Goal: Task Accomplishment & Management: Use online tool/utility

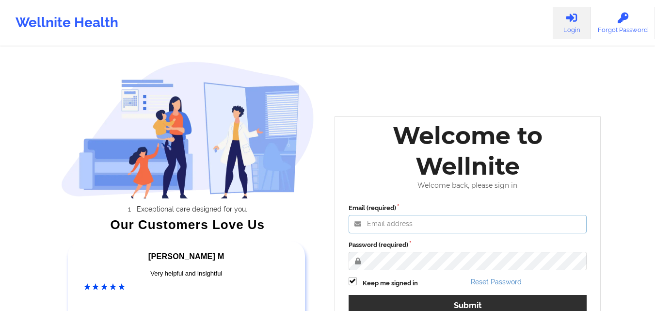
type input "[EMAIL_ADDRESS][DOMAIN_NAME]"
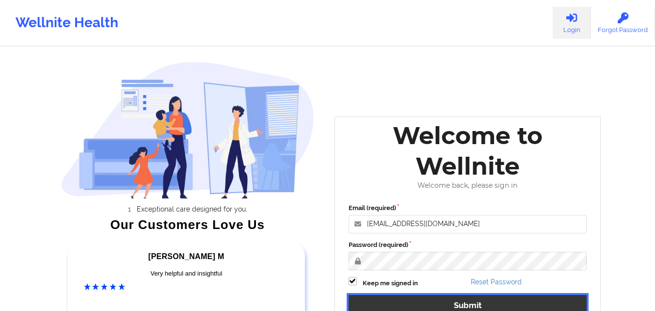
click at [425, 299] on button "Submit" at bounding box center [468, 305] width 239 height 21
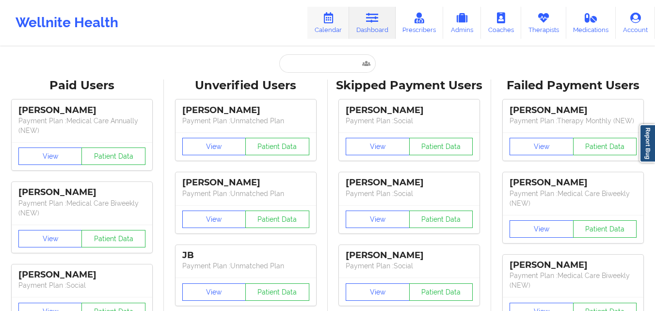
click at [326, 26] on link "Calendar" at bounding box center [329, 23] width 42 height 32
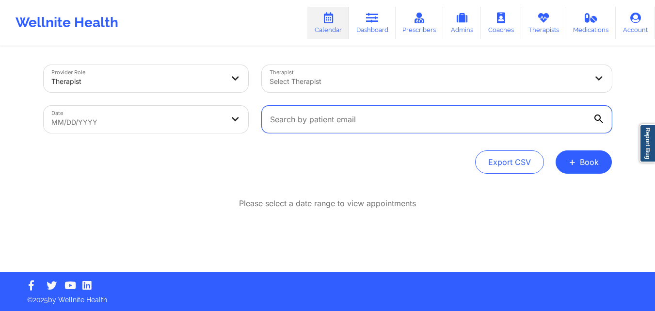
click at [382, 123] on input "text" at bounding box center [437, 119] width 350 height 27
paste input "[EMAIL_ADDRESS][DOMAIN_NAME]"
type input "[EMAIL_ADDRESS][DOMAIN_NAME]"
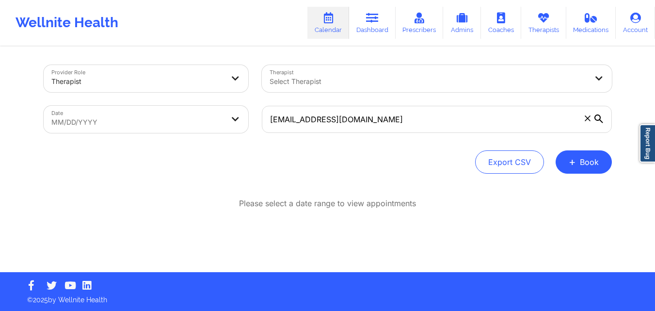
select select "2025-7"
select select "2025-8"
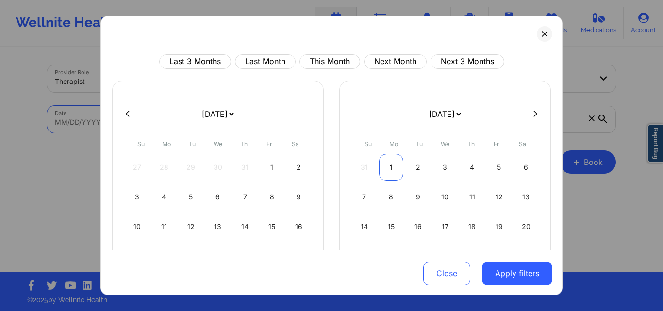
click at [391, 167] on div "1" at bounding box center [391, 166] width 25 height 27
select select "2025-8"
select select "2025-9"
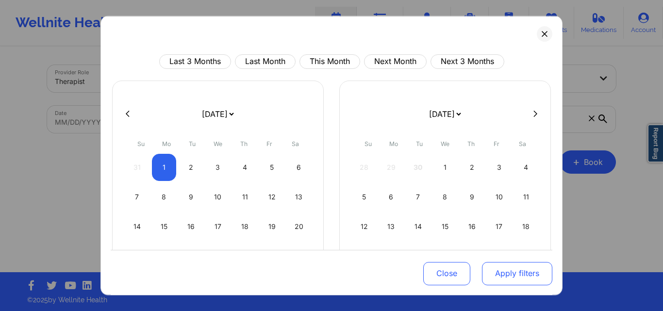
select select "2025-8"
select select "2025-9"
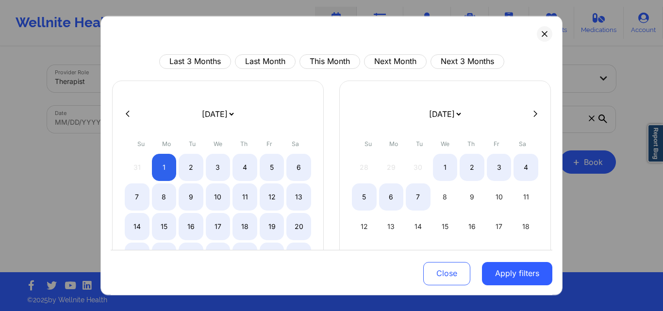
select select "2025-8"
select select "2025-9"
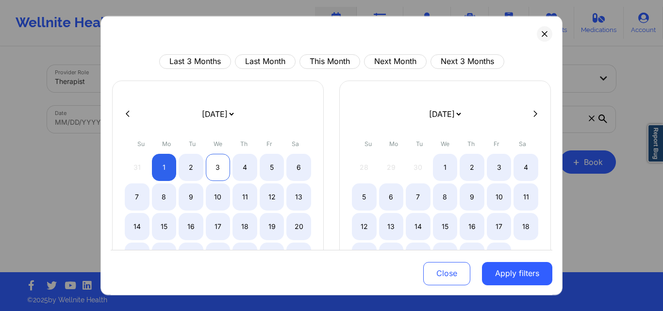
select select "2025-8"
select select "2025-9"
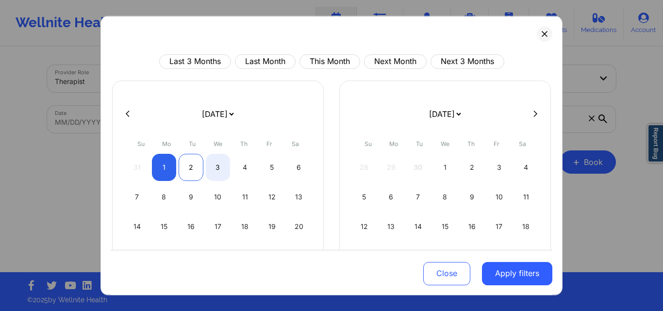
select select "2025-8"
select select "2025-9"
click at [192, 168] on div "2" at bounding box center [191, 166] width 25 height 27
select select "2025-8"
select select "2025-9"
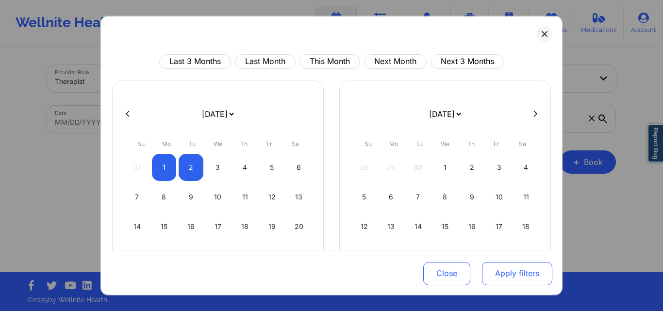
click at [517, 276] on button "Apply filters" at bounding box center [517, 273] width 70 height 23
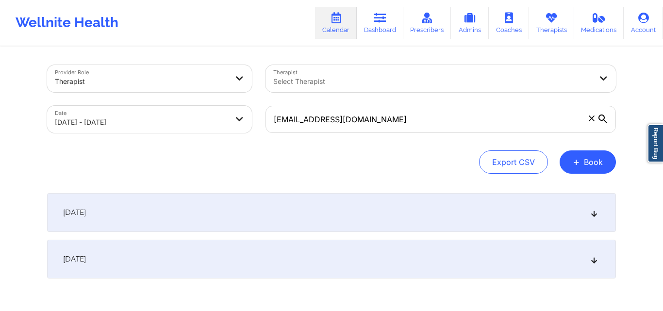
select select "2025-8"
select select "2025-9"
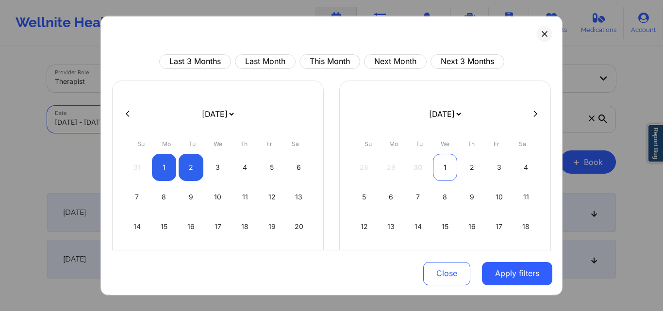
click at [445, 162] on div "1" at bounding box center [445, 166] width 25 height 27
select select "2025-9"
select select "2025-10"
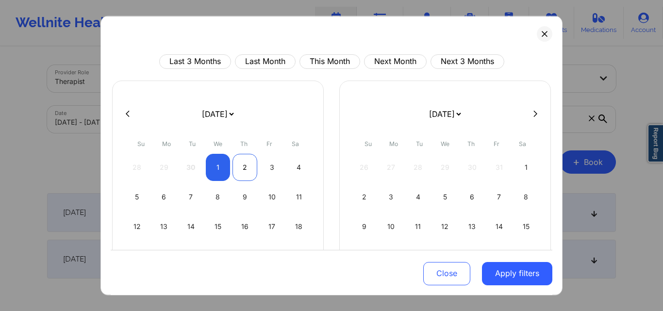
select select "2025-9"
select select "2025-10"
click at [248, 165] on div "2" at bounding box center [244, 166] width 25 height 27
select select "2025-9"
select select "2025-10"
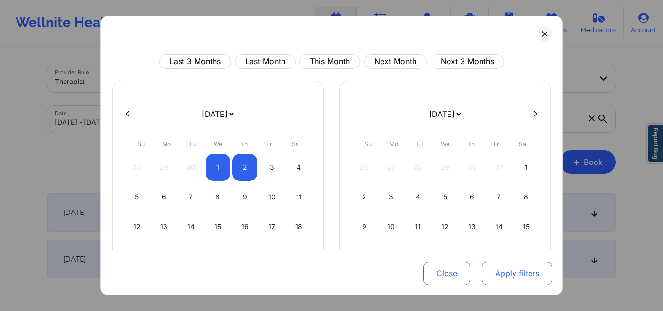
click at [520, 262] on button "Apply filters" at bounding box center [517, 273] width 70 height 23
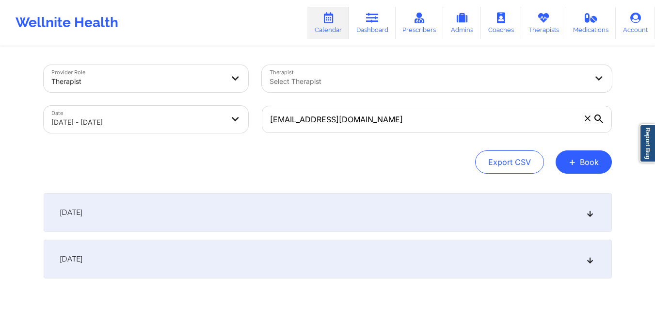
click at [590, 211] on icon at bounding box center [590, 212] width 8 height 7
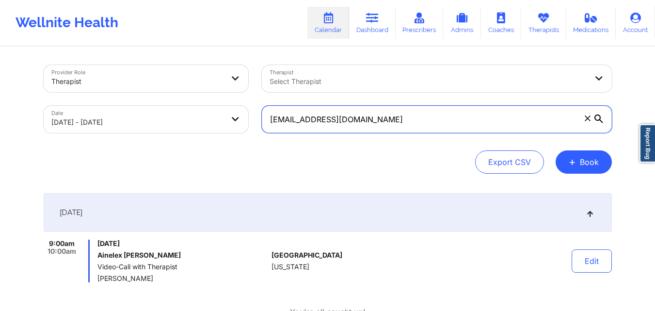
click at [374, 122] on input "[EMAIL_ADDRESS][DOMAIN_NAME]" at bounding box center [437, 119] width 350 height 27
paste input "[EMAIL_ADDRESS]"
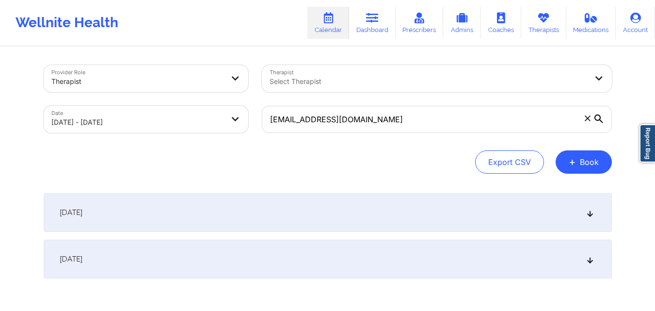
click at [591, 218] on div "[DATE]" at bounding box center [328, 212] width 569 height 39
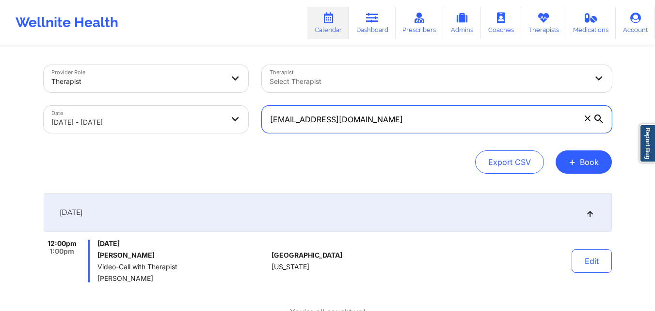
click at [360, 122] on input "[EMAIL_ADDRESS][DOMAIN_NAME]" at bounding box center [437, 119] width 350 height 27
paste input "[EMAIL_ADDRESS]"
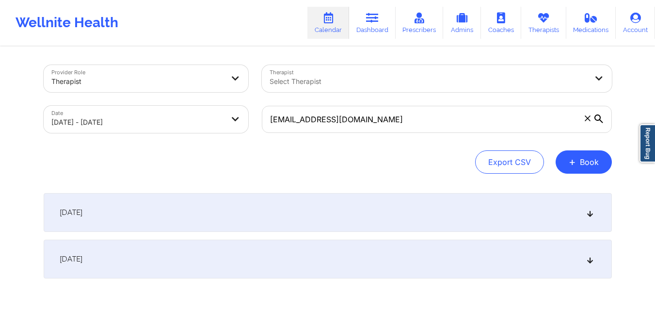
click at [591, 209] on icon at bounding box center [590, 212] width 8 height 7
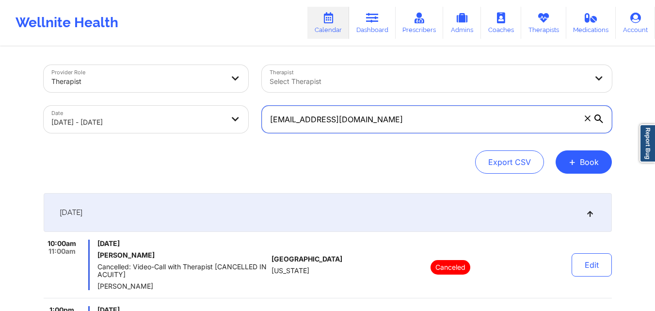
click at [368, 121] on input "[EMAIL_ADDRESS][DOMAIN_NAME]" at bounding box center [437, 119] width 350 height 27
paste input "bertolamityler333"
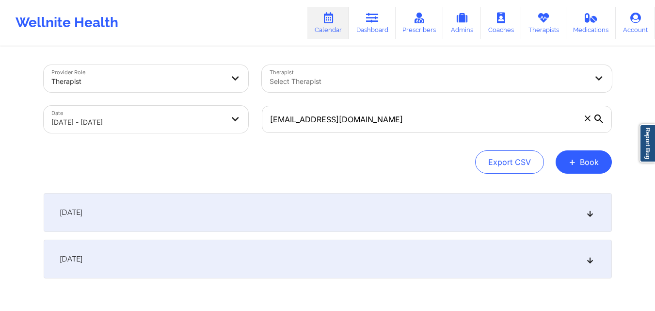
click at [591, 211] on icon at bounding box center [590, 212] width 8 height 7
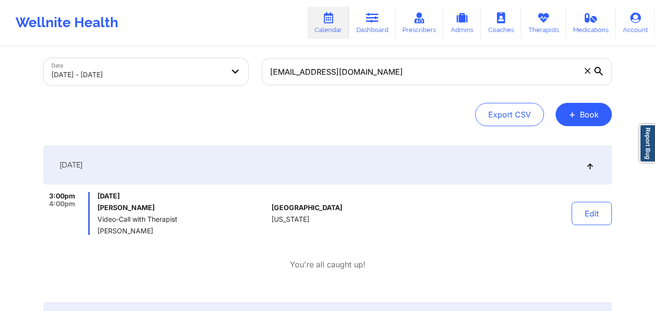
scroll to position [49, 0]
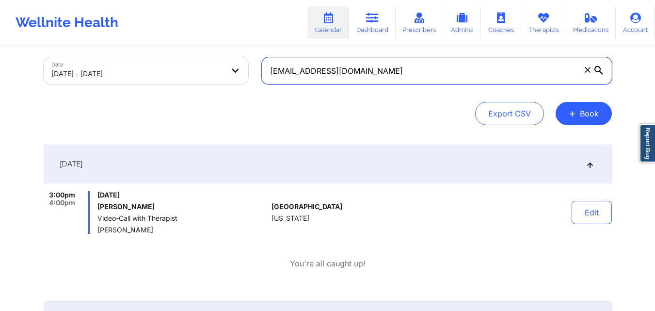
click at [380, 72] on input "[EMAIL_ADDRESS][DOMAIN_NAME]" at bounding box center [437, 70] width 350 height 27
paste input "kdagrin50"
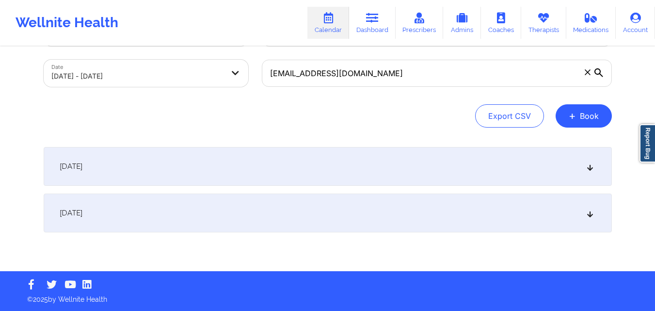
click at [591, 161] on div "[DATE]" at bounding box center [328, 166] width 569 height 39
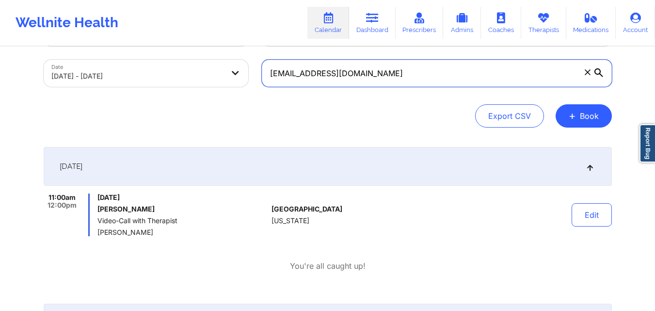
click at [394, 72] on input "[EMAIL_ADDRESS][DOMAIN_NAME]" at bounding box center [437, 73] width 350 height 27
paste input "[EMAIL_ADDRESS][DOMAIN_NAME]"
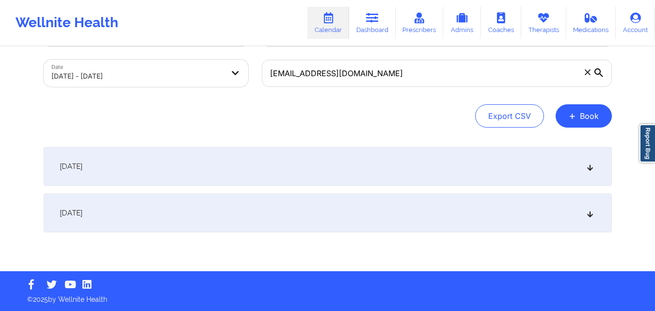
click at [591, 166] on icon at bounding box center [590, 166] width 8 height 7
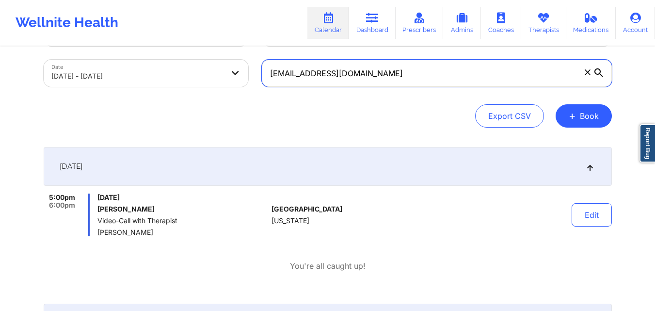
click at [363, 73] on input "[EMAIL_ADDRESS][DOMAIN_NAME]" at bounding box center [437, 73] width 350 height 27
paste input "[EMAIL_ADDRESS][DOMAIN_NAME]"
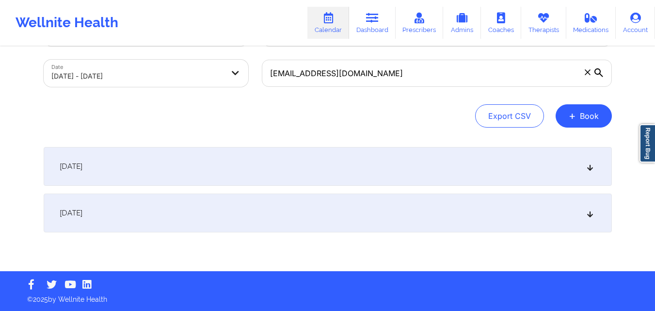
click at [589, 168] on icon at bounding box center [590, 166] width 8 height 7
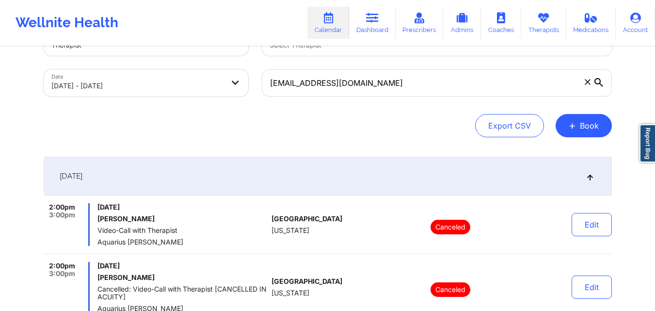
scroll to position [33, 0]
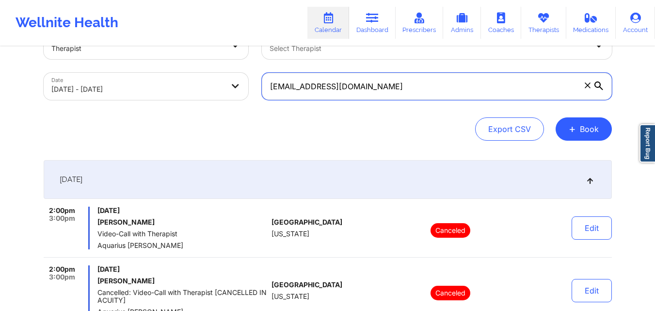
click at [390, 84] on input "[EMAIL_ADDRESS][DOMAIN_NAME]" at bounding box center [437, 86] width 350 height 27
paste input "[PERSON_NAME].[PERSON_NAME]"
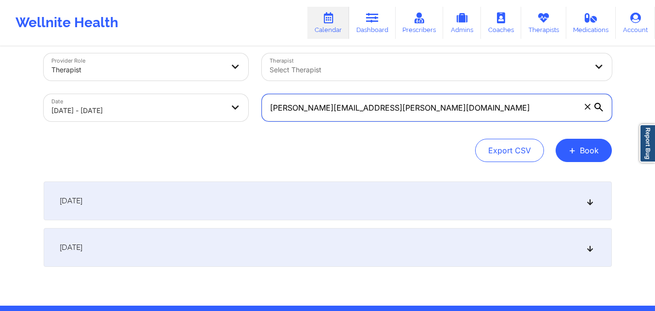
scroll to position [0, 0]
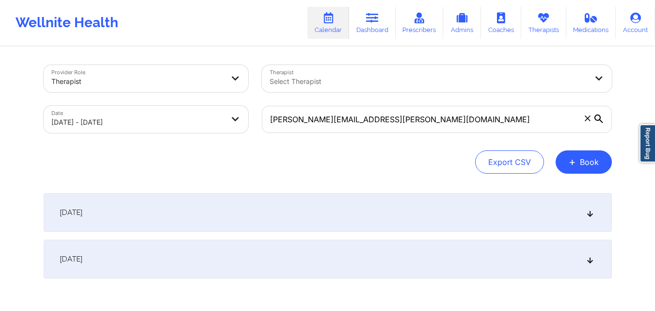
click at [592, 215] on icon at bounding box center [590, 212] width 8 height 7
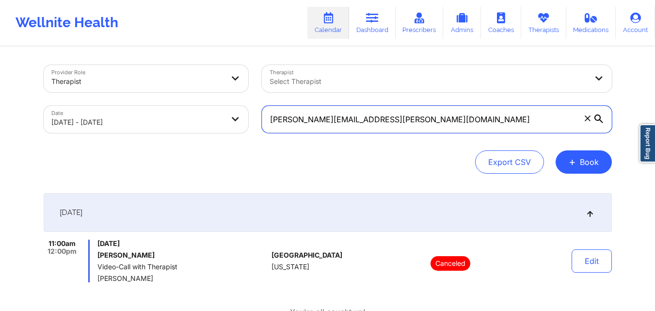
click at [386, 116] on input "[PERSON_NAME][EMAIL_ADDRESS][PERSON_NAME][DOMAIN_NAME]" at bounding box center [437, 119] width 350 height 27
paste input "glenisagreen"
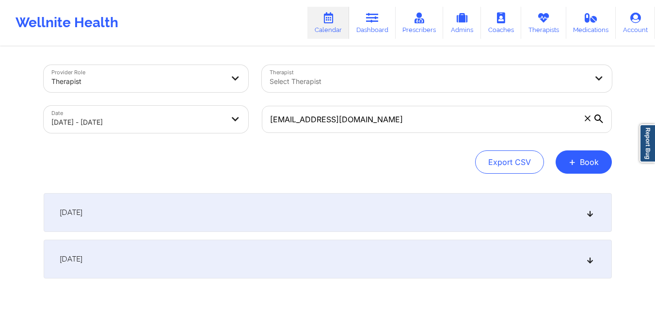
click at [591, 213] on icon at bounding box center [590, 212] width 8 height 7
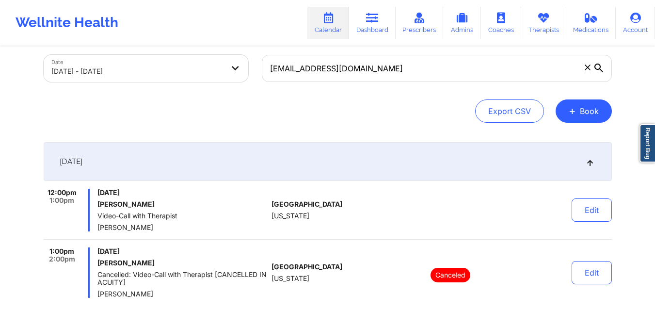
scroll to position [55, 0]
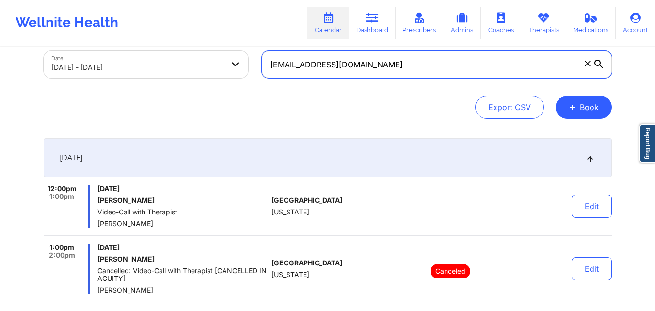
click at [369, 63] on input "[EMAIL_ADDRESS][DOMAIN_NAME]" at bounding box center [437, 64] width 350 height 27
paste input "[EMAIL_ADDRESS]"
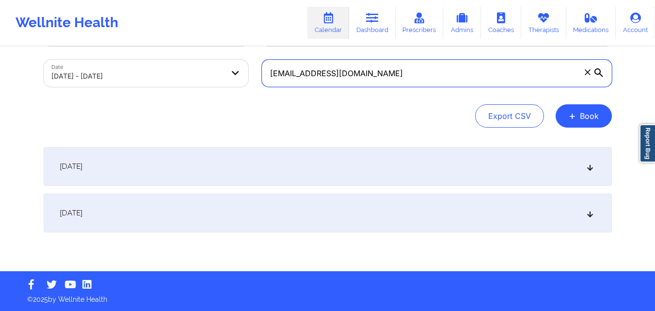
scroll to position [46, 0]
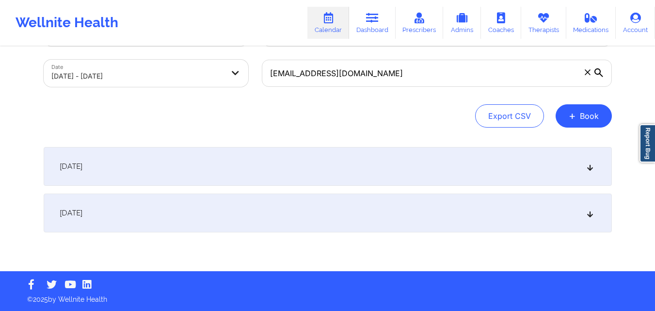
click at [591, 167] on icon at bounding box center [590, 166] width 8 height 7
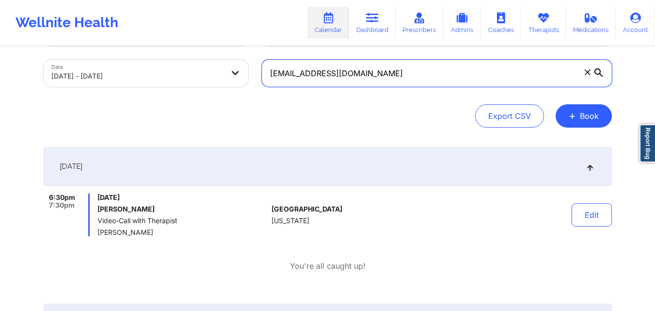
click at [365, 78] on input "[EMAIL_ADDRESS][DOMAIN_NAME]" at bounding box center [437, 73] width 350 height 27
paste input "[EMAIL_ADDRESS][DOMAIN_NAME]"
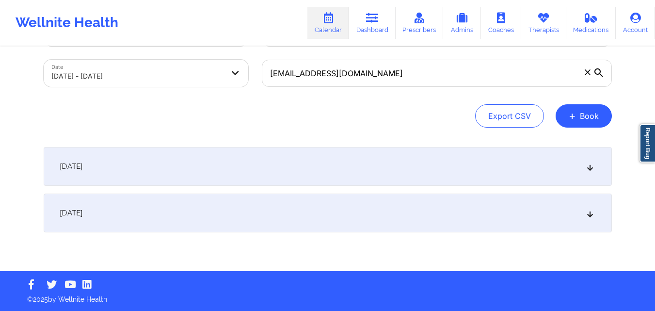
click at [590, 168] on icon at bounding box center [590, 166] width 8 height 7
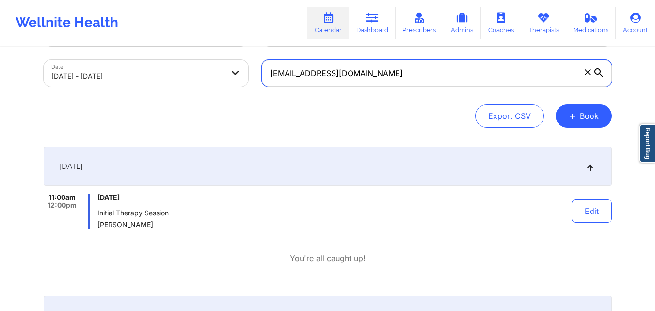
click at [447, 67] on input "[EMAIL_ADDRESS][DOMAIN_NAME]" at bounding box center [437, 73] width 350 height 27
paste input "[EMAIL_ADDRESS][DOMAIN_NAME]"
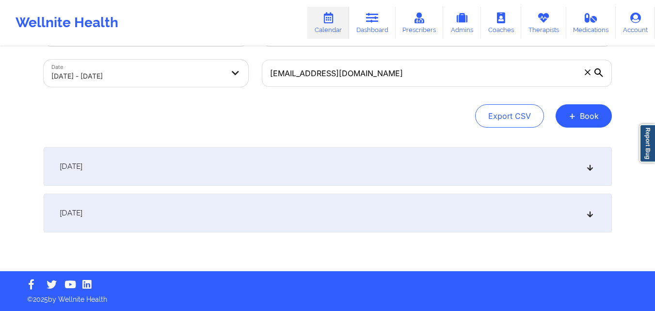
click at [589, 169] on icon at bounding box center [590, 166] width 8 height 7
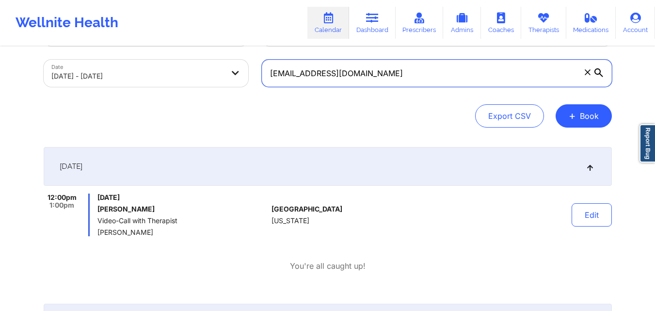
click at [394, 72] on input "[EMAIL_ADDRESS][DOMAIN_NAME]" at bounding box center [437, 73] width 350 height 27
paste input "cierra611"
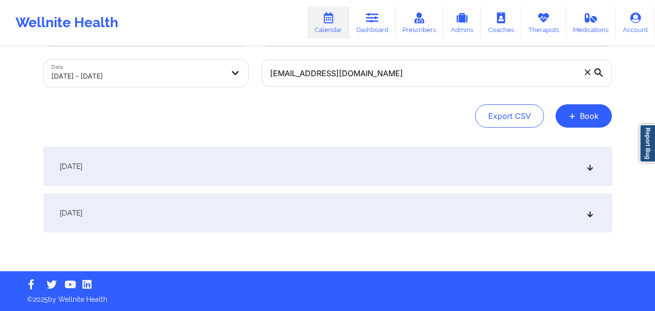
click at [594, 170] on div "[DATE]" at bounding box center [328, 166] width 569 height 39
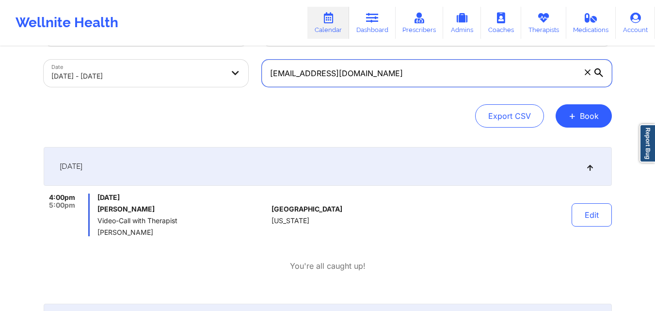
click at [395, 66] on input "[EMAIL_ADDRESS][DOMAIN_NAME]" at bounding box center [437, 73] width 350 height 27
paste input "nthiacornejo20"
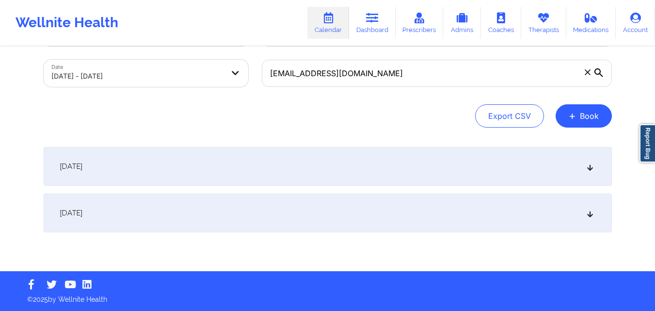
click at [587, 170] on div "[DATE]" at bounding box center [328, 166] width 569 height 39
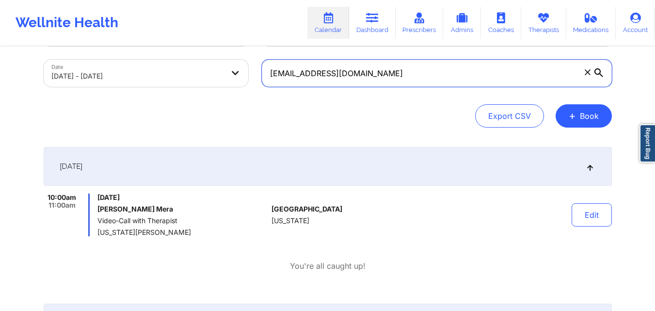
click at [379, 78] on input "[EMAIL_ADDRESS][DOMAIN_NAME]" at bounding box center [437, 73] width 350 height 27
paste input "bella.arrojo05"
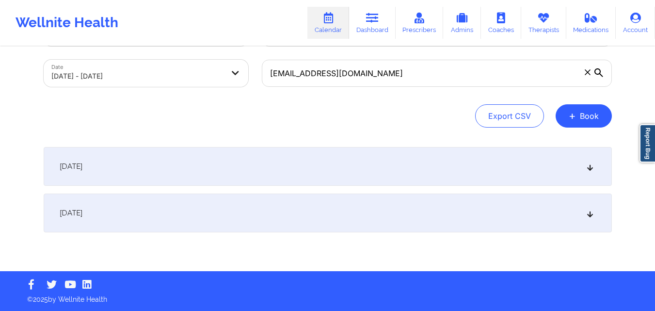
click at [587, 164] on icon at bounding box center [590, 166] width 8 height 7
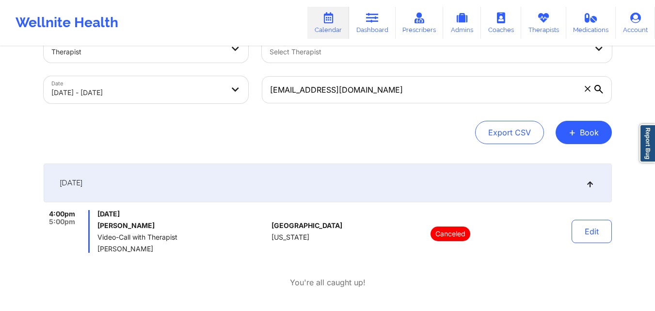
scroll to position [0, 0]
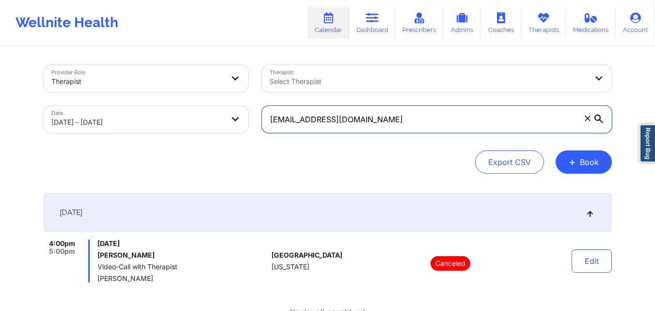
click at [374, 123] on input "[EMAIL_ADDRESS][DOMAIN_NAME]" at bounding box center [437, 119] width 350 height 27
paste input "[PERSON_NAME].[PERSON_NAME]"
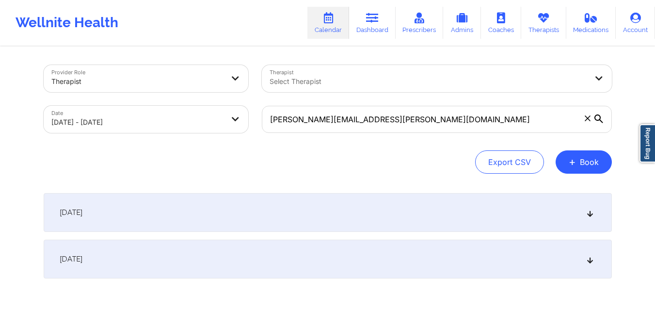
click at [587, 211] on icon at bounding box center [590, 212] width 8 height 7
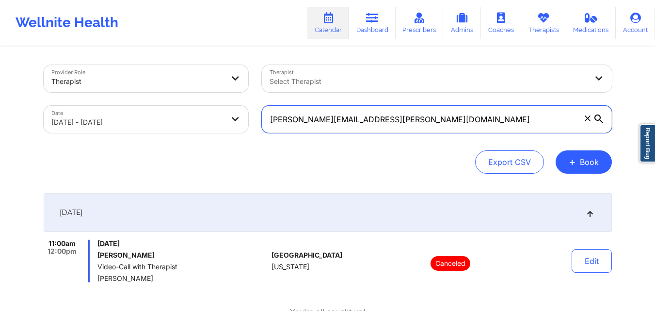
click at [381, 122] on input "[PERSON_NAME][EMAIL_ADDRESS][PERSON_NAME][DOMAIN_NAME]" at bounding box center [437, 119] width 350 height 27
paste input "[EMAIL_ADDRESS]"
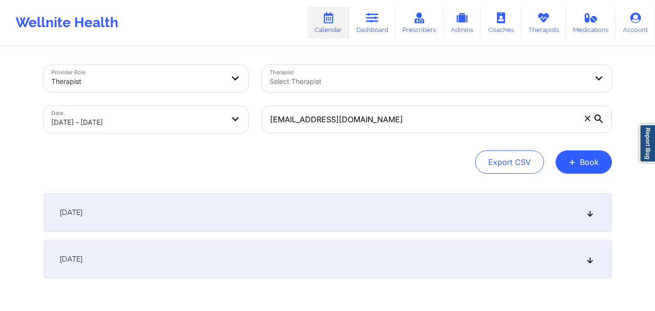
click at [588, 211] on icon at bounding box center [590, 212] width 8 height 7
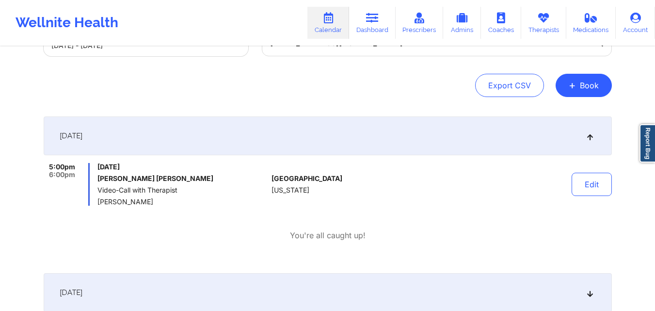
scroll to position [62, 0]
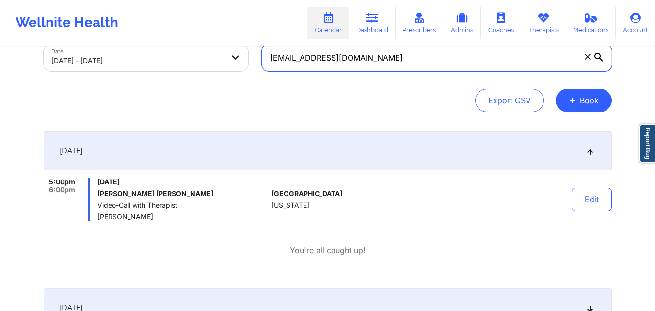
click at [369, 53] on input "[EMAIL_ADDRESS][DOMAIN_NAME]" at bounding box center [437, 57] width 350 height 27
paste input "[PERSON_NAME][EMAIL_ADDRESS]"
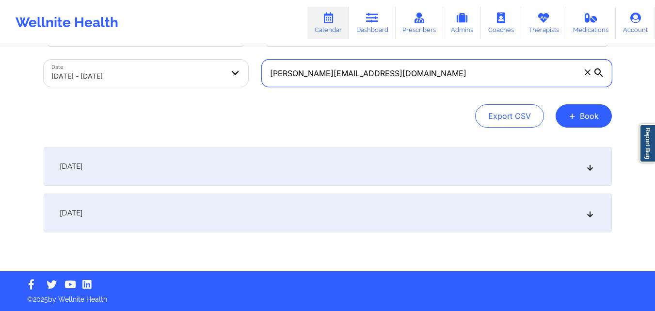
scroll to position [46, 0]
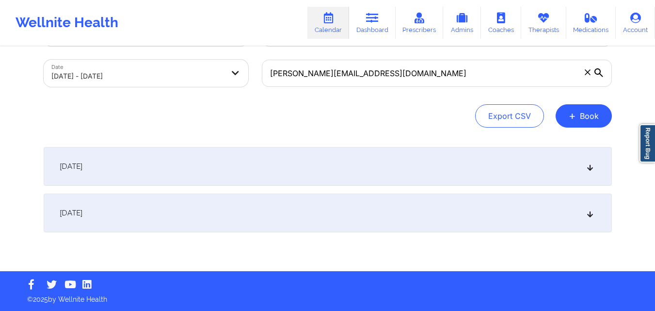
click at [593, 173] on div "[DATE]" at bounding box center [328, 166] width 569 height 39
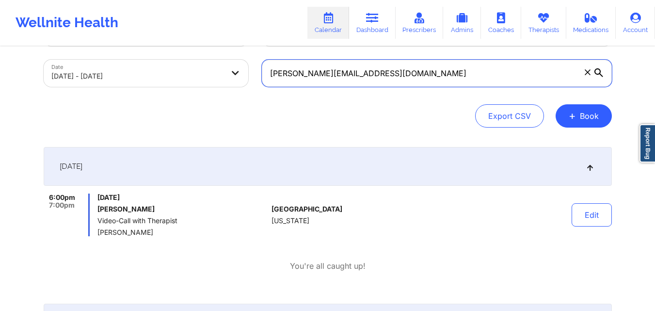
click at [405, 75] on input "[PERSON_NAME][EMAIL_ADDRESS][DOMAIN_NAME]" at bounding box center [437, 73] width 350 height 27
paste input "[EMAIL_ADDRESS]"
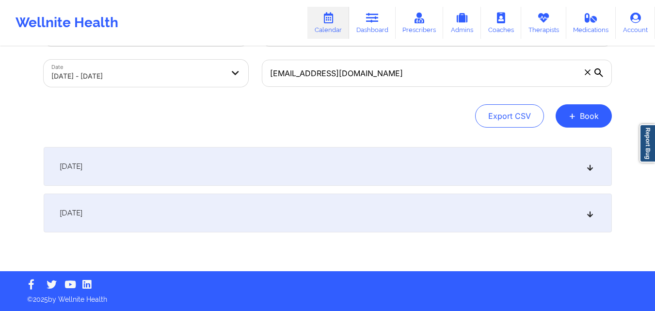
click at [590, 169] on icon at bounding box center [590, 166] width 8 height 7
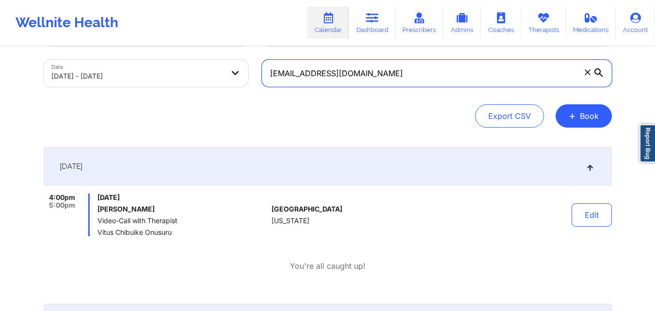
click at [376, 68] on input "[EMAIL_ADDRESS][DOMAIN_NAME]" at bounding box center [437, 73] width 350 height 27
paste input "[EMAIL_ADDRESS]"
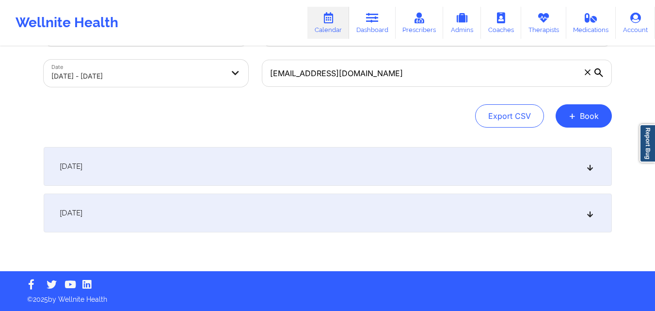
click at [589, 170] on icon at bounding box center [590, 166] width 8 height 7
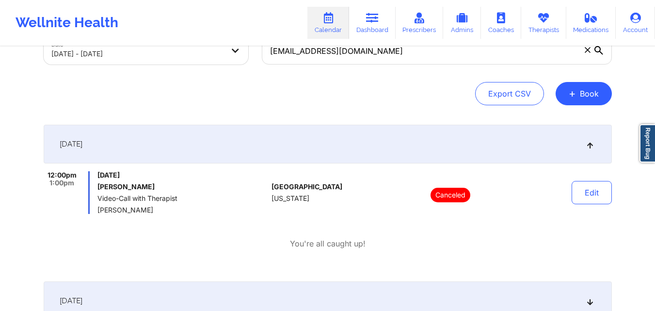
scroll to position [0, 0]
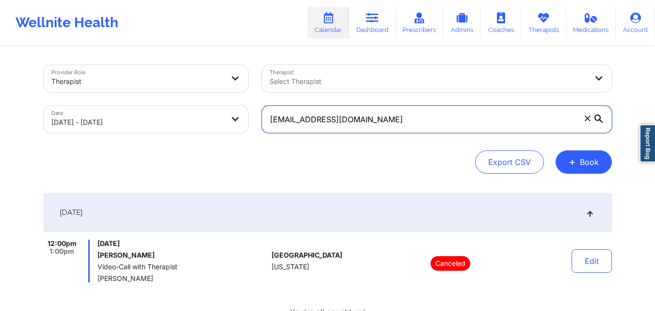
click at [369, 117] on input "[EMAIL_ADDRESS][DOMAIN_NAME]" at bounding box center [437, 119] width 350 height 27
paste input "[EMAIL_ADDRESS]"
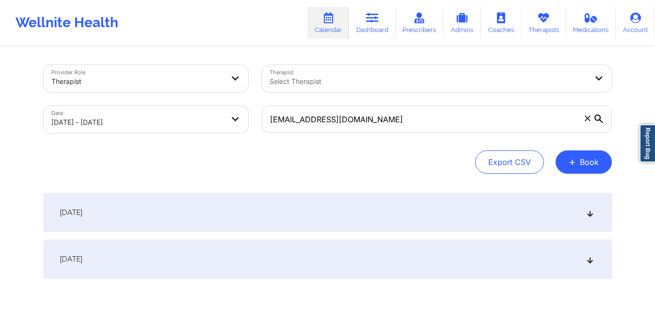
click at [593, 214] on icon at bounding box center [590, 212] width 8 height 7
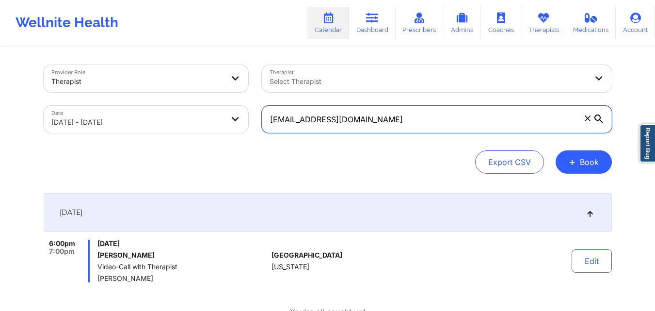
click at [395, 122] on input "[EMAIL_ADDRESS][DOMAIN_NAME]" at bounding box center [437, 119] width 350 height 27
paste input "[EMAIL_ADDRESS]"
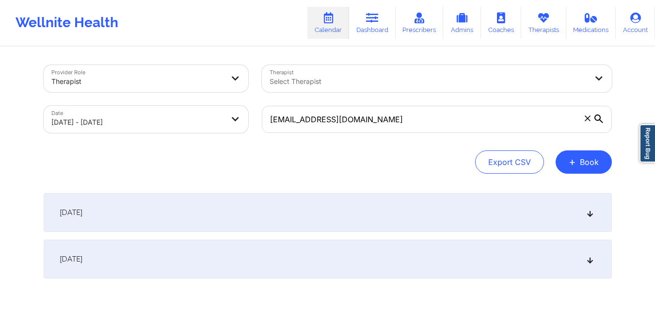
click at [589, 208] on div "[DATE]" at bounding box center [328, 212] width 569 height 39
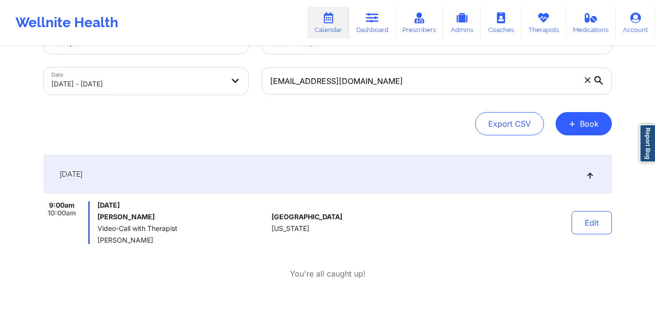
scroll to position [39, 0]
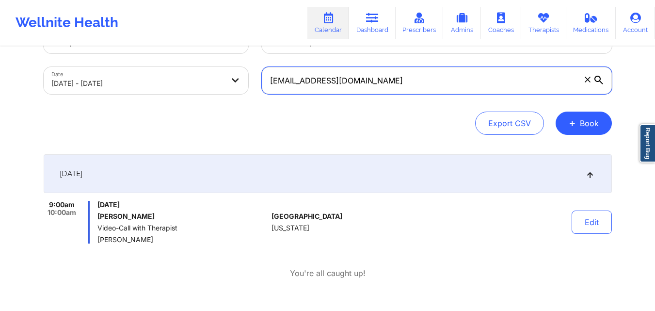
click at [399, 75] on input "[EMAIL_ADDRESS][DOMAIN_NAME]" at bounding box center [437, 80] width 350 height 27
paste input "daradurosomo"
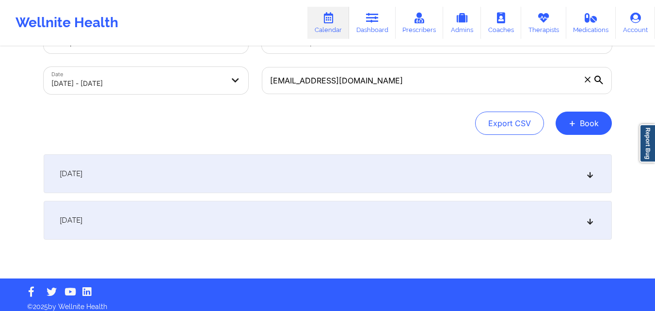
click at [591, 175] on icon at bounding box center [590, 173] width 8 height 7
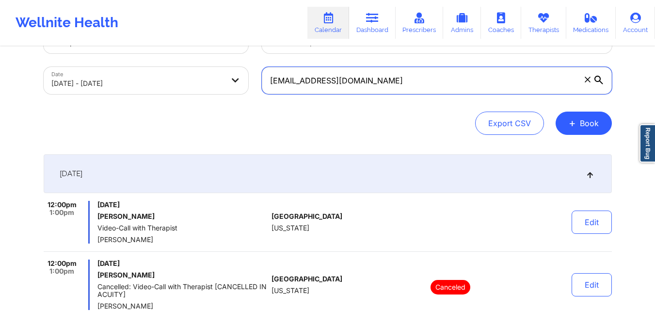
click at [369, 78] on input "[EMAIL_ADDRESS][DOMAIN_NAME]" at bounding box center [437, 80] width 350 height 27
paste input "lorenam.galcas"
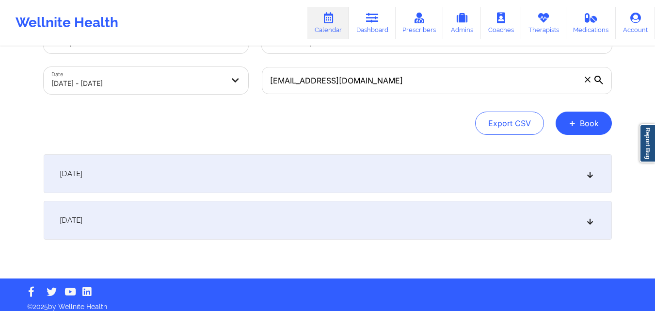
click at [592, 172] on icon at bounding box center [590, 173] width 8 height 7
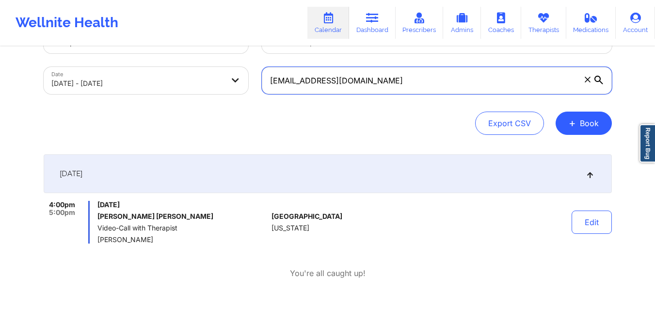
click at [421, 83] on input "[EMAIL_ADDRESS][DOMAIN_NAME]" at bounding box center [437, 80] width 350 height 27
paste input "carloszavalajr1011"
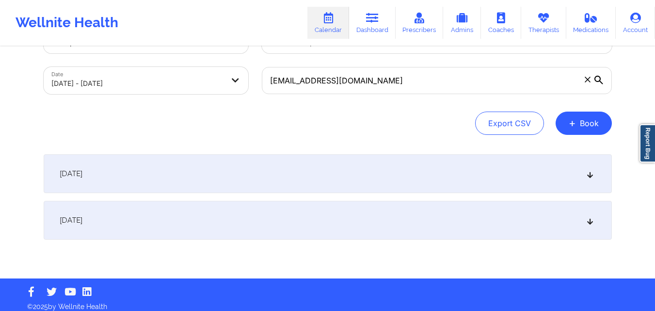
click at [589, 176] on icon at bounding box center [590, 173] width 8 height 7
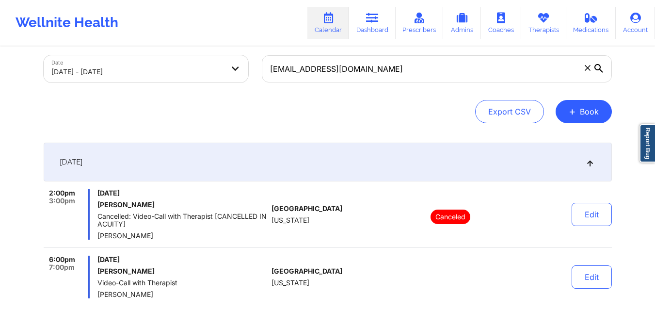
scroll to position [10, 0]
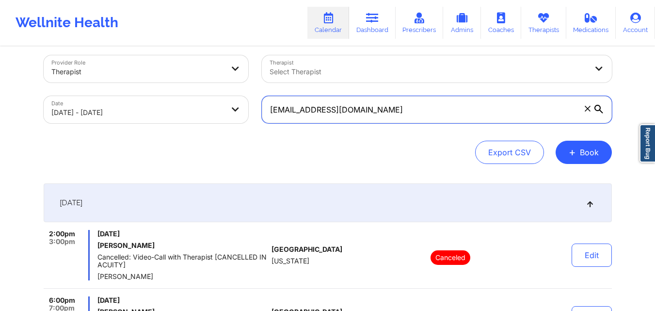
click at [388, 109] on input "[EMAIL_ADDRESS][DOMAIN_NAME]" at bounding box center [437, 109] width 350 height 27
paste input "[PERSON_NAME][EMAIL_ADDRESS][DOMAIN_NAME]"
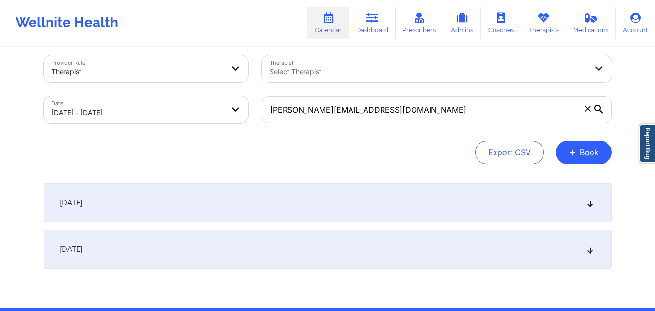
click at [590, 203] on icon at bounding box center [590, 202] width 8 height 7
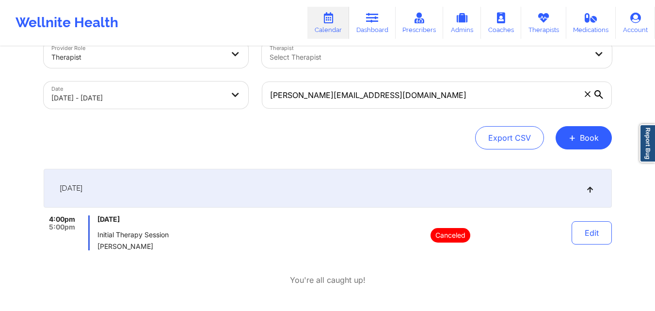
scroll to position [0, 0]
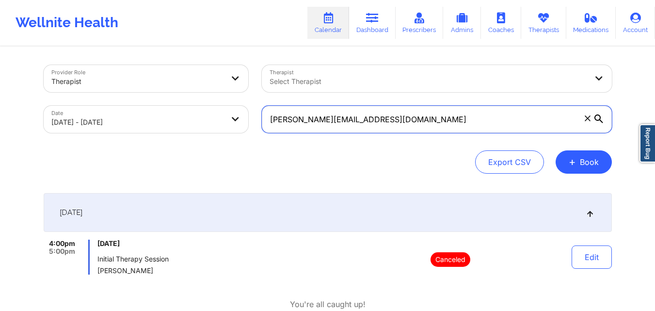
click at [401, 122] on input "[PERSON_NAME][EMAIL_ADDRESS][DOMAIN_NAME]" at bounding box center [437, 119] width 350 height 27
paste input "[PERSON_NAME][EMAIL_ADDRESS][PERSON_NAME][DOMAIN_NAME]"
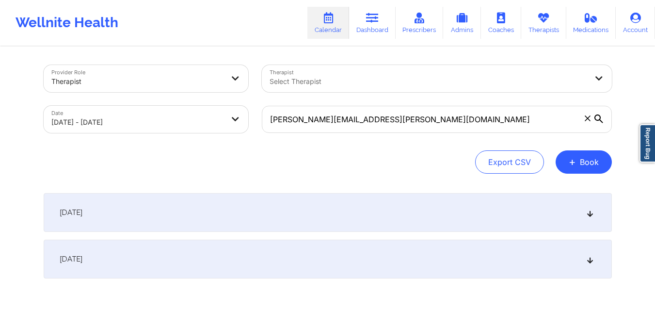
click at [589, 216] on icon at bounding box center [590, 212] width 8 height 7
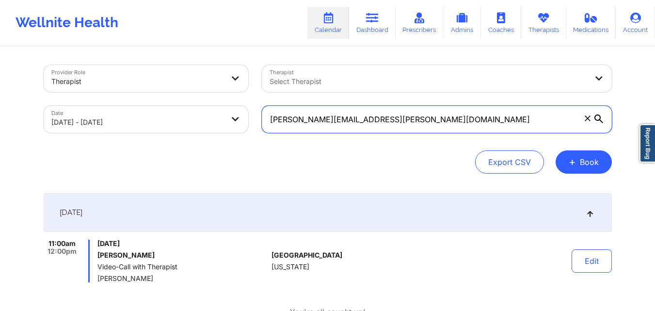
click at [407, 123] on input "[PERSON_NAME][EMAIL_ADDRESS][PERSON_NAME][DOMAIN_NAME]" at bounding box center [437, 119] width 350 height 27
paste input "michyzurga@hot"
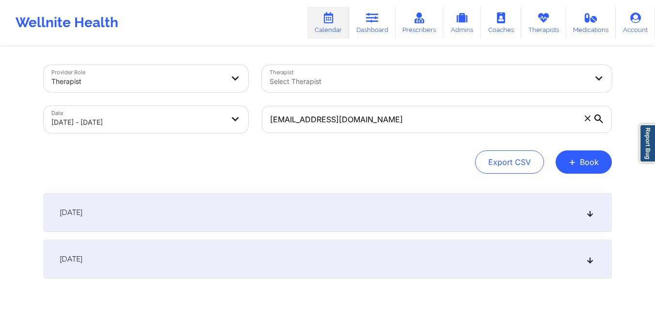
click at [585, 214] on div "[DATE]" at bounding box center [328, 212] width 569 height 39
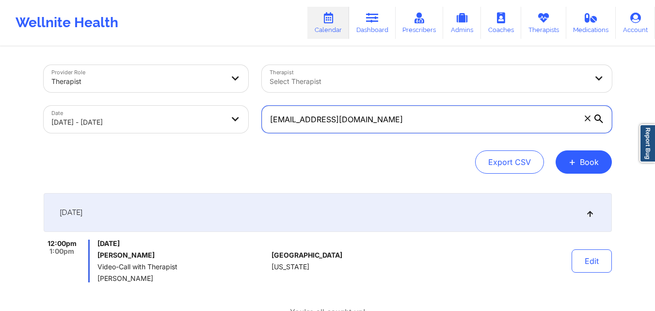
click at [376, 114] on input "[EMAIL_ADDRESS][DOMAIN_NAME]" at bounding box center [437, 119] width 350 height 27
paste input "wigganhomes@g"
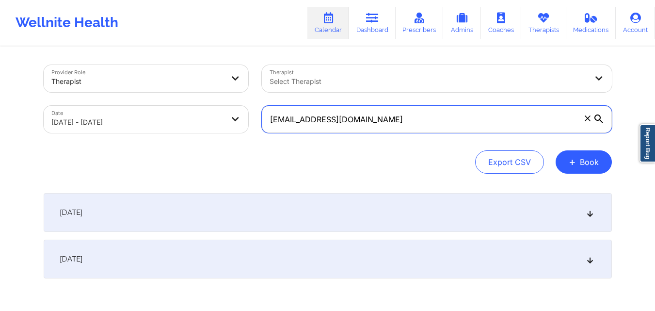
type input "[EMAIL_ADDRESS][DOMAIN_NAME]"
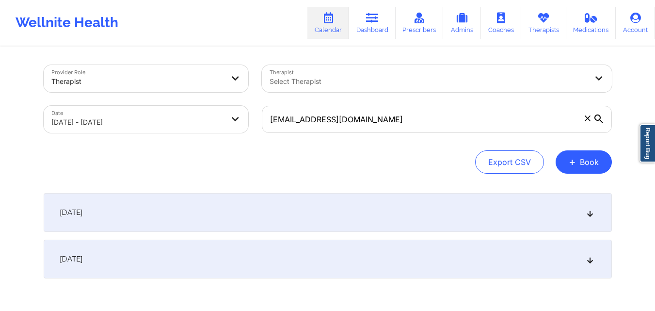
click at [591, 209] on div "[DATE]" at bounding box center [328, 212] width 569 height 39
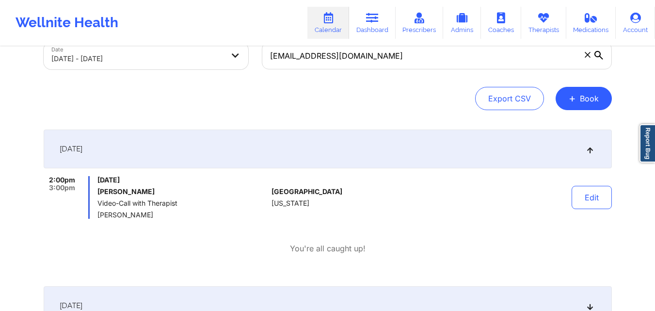
scroll to position [68, 0]
